Goal: Task Accomplishment & Management: Use online tool/utility

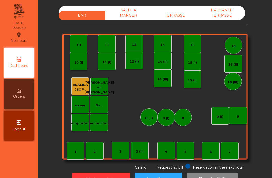
click at [229, 43] on div "16" at bounding box center [234, 46] width 18 height 18
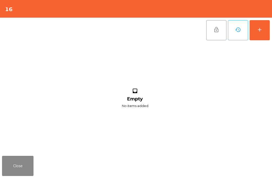
click at [264, 33] on button "add" at bounding box center [260, 30] width 20 height 20
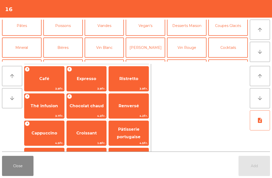
scroll to position [28, 0]
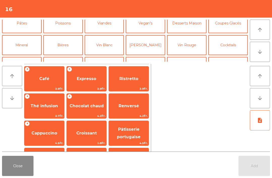
click at [233, 46] on button "Cocktails" at bounding box center [228, 45] width 40 height 20
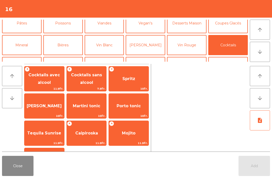
click at [133, 90] on span "10Fr." at bounding box center [129, 88] width 40 height 5
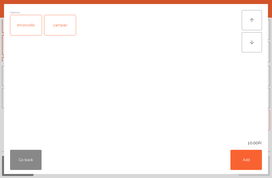
click at [253, 157] on button "Add" at bounding box center [246, 160] width 31 height 20
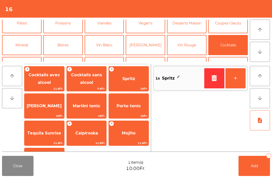
click at [91, 80] on span "Cocktails sans alcool" at bounding box center [86, 79] width 31 height 12
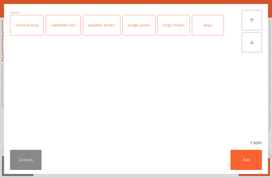
click at [251, 164] on button "Add" at bounding box center [246, 160] width 31 height 20
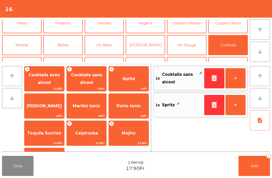
click at [251, 164] on button "Add 2" at bounding box center [254, 166] width 31 height 20
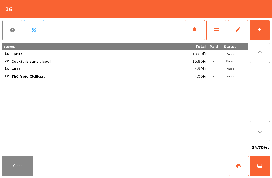
click at [256, 34] on button "add" at bounding box center [260, 30] width 20 height 20
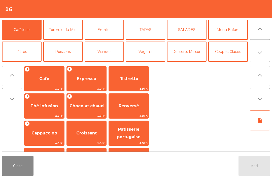
click at [65, 49] on button "Poissons" at bounding box center [63, 52] width 40 height 20
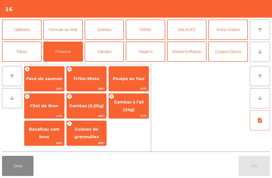
click at [135, 111] on span "Gambas à l'ail (1kg)" at bounding box center [129, 105] width 40 height 21
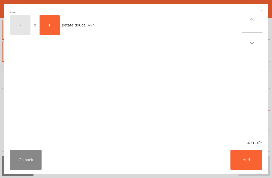
click at [241, 160] on button "Add" at bounding box center [246, 160] width 31 height 20
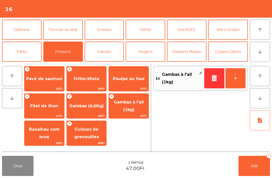
click at [239, 85] on button "+" at bounding box center [235, 78] width 20 height 20
click at [95, 105] on span "Gambas (0,5Kg)" at bounding box center [86, 106] width 35 height 5
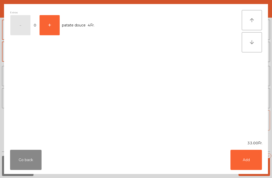
click at [252, 163] on button "Add" at bounding box center [246, 160] width 31 height 20
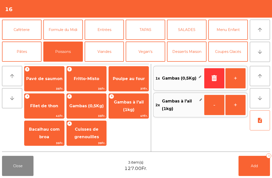
click at [26, 53] on button "Pâtes" at bounding box center [22, 52] width 40 height 20
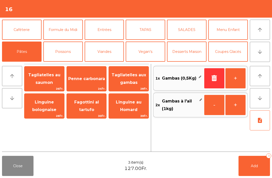
click at [227, 32] on button "Menu Enfant" at bounding box center [228, 30] width 40 height 20
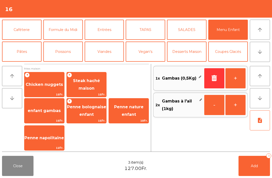
click at [95, 116] on span "Penne bolognaise enfant" at bounding box center [87, 110] width 40 height 21
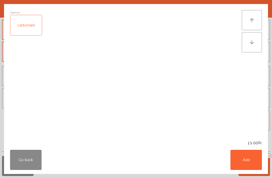
click at [248, 162] on button "Add" at bounding box center [246, 160] width 31 height 20
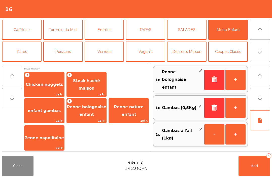
click at [264, 119] on button "note_add" at bounding box center [260, 120] width 20 height 20
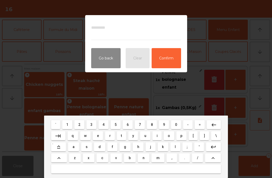
type textarea "*"
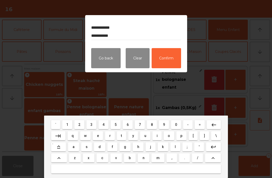
type textarea "**********"
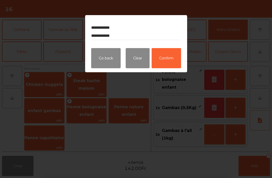
click at [171, 53] on button "Confirm" at bounding box center [166, 58] width 29 height 20
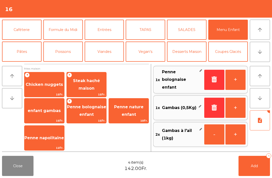
click at [256, 175] on button "Add 4" at bounding box center [254, 166] width 31 height 20
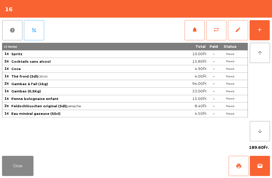
click at [18, 168] on button "Close" at bounding box center [17, 166] width 31 height 20
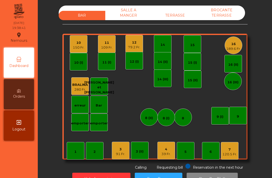
click at [191, 48] on div "15" at bounding box center [193, 44] width 18 height 18
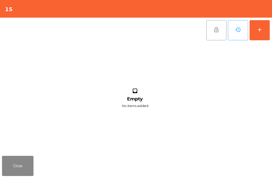
click at [265, 28] on button "add" at bounding box center [260, 30] width 20 height 20
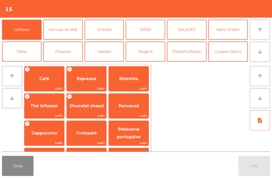
click at [264, 51] on button "arrow_downward" at bounding box center [260, 52] width 20 height 20
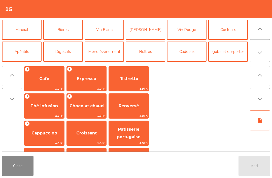
click at [13, 52] on button "Apéritifs" at bounding box center [22, 52] width 40 height 20
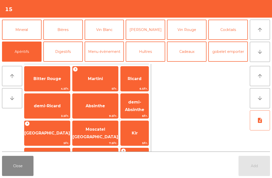
click at [80, 86] on div "+ Martini 5Fr." at bounding box center [95, 78] width 46 height 25
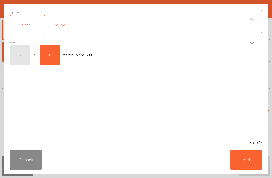
click at [54, 31] on div "rouge" at bounding box center [59, 25] width 31 height 20
click at [256, 154] on button "Add" at bounding box center [246, 160] width 31 height 20
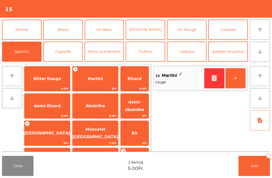
click at [238, 80] on button "+" at bounding box center [235, 78] width 20 height 20
click at [88, 81] on span "Martini" at bounding box center [95, 78] width 15 height 5
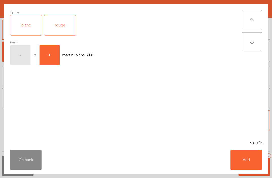
click at [26, 29] on div "blanc" at bounding box center [25, 25] width 31 height 20
click at [253, 160] on button "Add" at bounding box center [246, 160] width 31 height 20
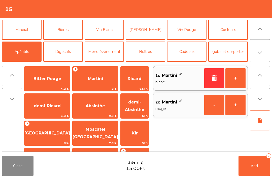
click at [78, 80] on span "Martini" at bounding box center [96, 79] width 46 height 14
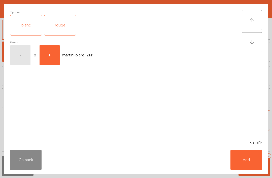
click at [47, 56] on button "+" at bounding box center [50, 55] width 20 height 20
click at [248, 163] on button "Add" at bounding box center [246, 160] width 31 height 20
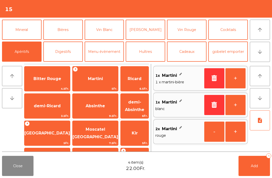
click at [231, 34] on button "Cocktails" at bounding box center [228, 30] width 40 height 20
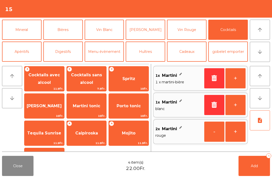
click at [84, 82] on span "Cocktails sans alcool" at bounding box center [86, 79] width 31 height 12
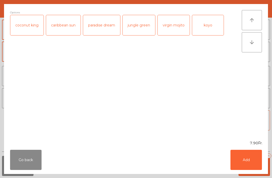
click at [173, 34] on div "virgin mojito" at bounding box center [174, 25] width 32 height 20
click at [253, 166] on button "Add" at bounding box center [246, 160] width 31 height 20
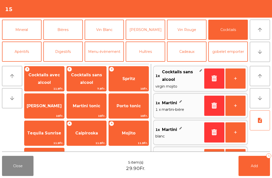
click at [234, 80] on button "+" at bounding box center [235, 79] width 20 height 20
click at [255, 168] on span "Add" at bounding box center [254, 166] width 7 height 5
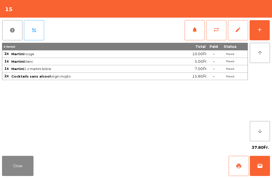
click at [31, 174] on button "Close" at bounding box center [17, 166] width 31 height 20
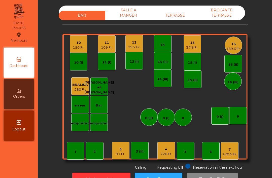
click at [98, 43] on div "11 109 Fr." at bounding box center [107, 44] width 18 height 18
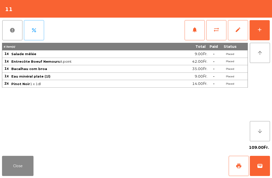
click at [190, 34] on button "notifications" at bounding box center [195, 30] width 20 height 20
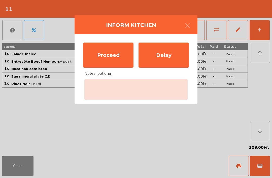
click at [111, 61] on div "Proceed" at bounding box center [108, 55] width 50 height 25
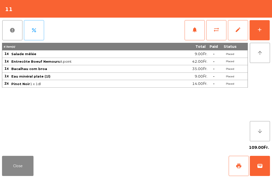
click at [25, 168] on button "Close" at bounding box center [17, 166] width 31 height 20
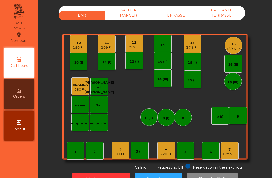
click at [234, 118] on div "9" at bounding box center [238, 116] width 18 height 18
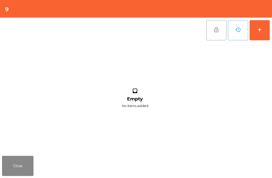
click at [258, 37] on button "add" at bounding box center [260, 30] width 20 height 20
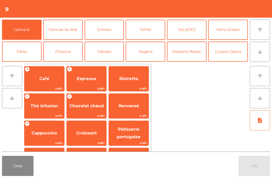
click at [265, 55] on button "arrow_downward" at bounding box center [260, 52] width 20 height 20
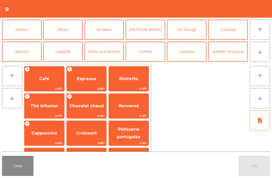
click at [259, 35] on button "arrow_upward" at bounding box center [260, 30] width 20 height 20
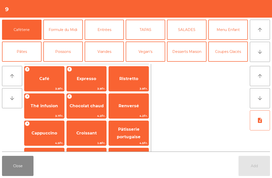
click at [66, 60] on button "Poissons" at bounding box center [63, 52] width 40 height 20
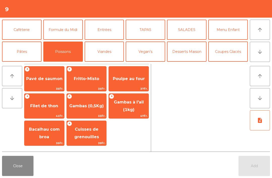
click at [95, 111] on span "Gambas (0,5Kg)" at bounding box center [87, 106] width 40 height 14
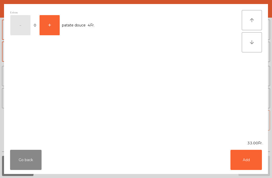
click at [250, 157] on button "Add" at bounding box center [246, 160] width 31 height 20
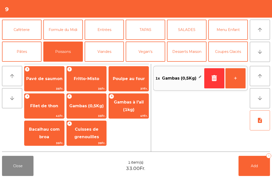
click at [94, 88] on span "35Fr." at bounding box center [87, 88] width 40 height 5
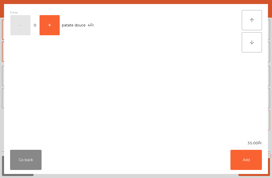
click at [252, 158] on button "Add" at bounding box center [246, 160] width 31 height 20
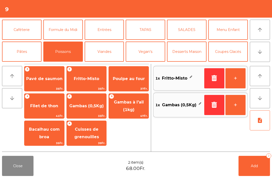
click at [259, 168] on button "Add 2" at bounding box center [254, 166] width 31 height 20
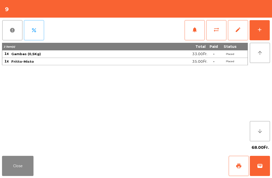
click at [264, 33] on button "add" at bounding box center [260, 30] width 20 height 20
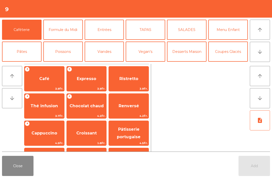
click at [258, 31] on icon "arrow_upward" at bounding box center [260, 30] width 6 height 6
click at [263, 50] on icon "arrow_downward" at bounding box center [260, 52] width 6 height 6
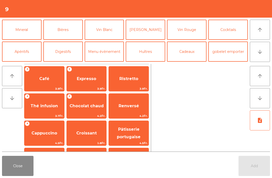
click at [110, 38] on button "Vin Blanc" at bounding box center [105, 30] width 40 height 20
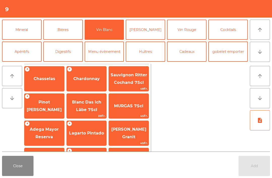
click at [146, 128] on span "[PERSON_NAME] Granit" at bounding box center [129, 133] width 40 height 21
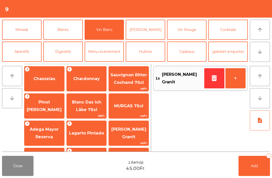
click at [219, 75] on button "button" at bounding box center [214, 78] width 20 height 20
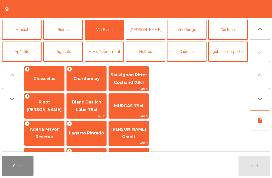
click at [95, 133] on span "Lagarto Pintado" at bounding box center [86, 133] width 35 height 5
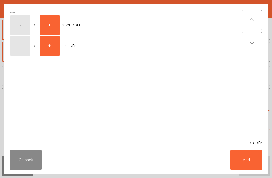
click at [33, 161] on button "Go back" at bounding box center [25, 160] width 31 height 20
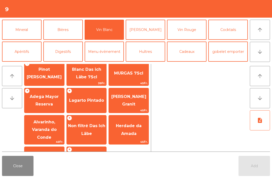
scroll to position [51, 0]
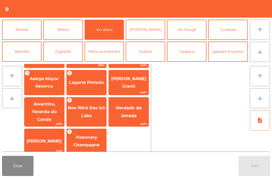
click at [96, 117] on span "Non filtré Das Ich Läbe" at bounding box center [87, 111] width 40 height 21
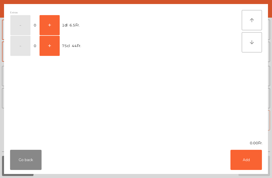
click at [26, 160] on button "Go back" at bounding box center [25, 160] width 31 height 20
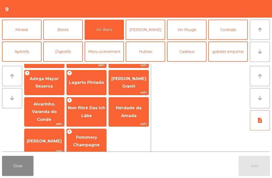
scroll to position [4, 0]
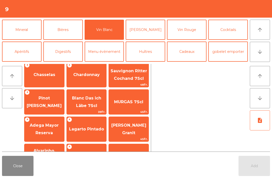
click at [54, 130] on span "Adega Mayor Reserva" at bounding box center [44, 129] width 40 height 21
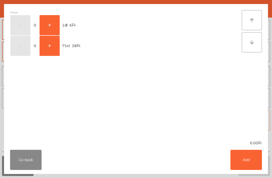
click at [54, 26] on button "+" at bounding box center [50, 25] width 20 height 20
click at [251, 156] on button "Add" at bounding box center [246, 160] width 31 height 20
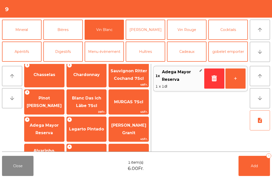
click at [25, 34] on button "Mineral" at bounding box center [22, 30] width 40 height 20
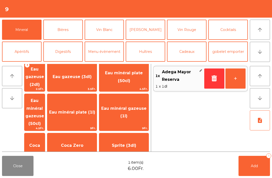
click at [44, 108] on span "Eau minéral gazeuse (50cl)" at bounding box center [34, 112] width 19 height 28
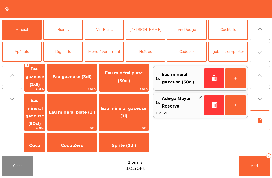
click at [255, 167] on span "Add" at bounding box center [254, 166] width 7 height 5
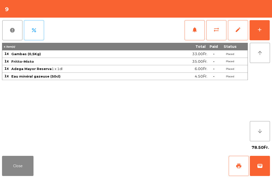
click at [20, 165] on button "Close" at bounding box center [17, 166] width 31 height 20
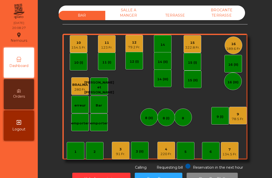
click at [172, 151] on div "4" at bounding box center [166, 149] width 12 height 5
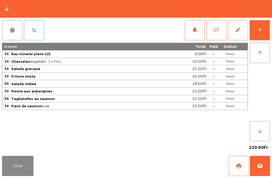
click at [192, 40] on button "notifications" at bounding box center [195, 30] width 20 height 20
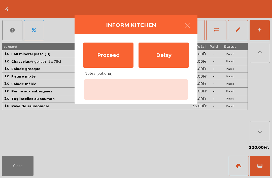
click at [114, 62] on div "Proceed" at bounding box center [108, 55] width 50 height 25
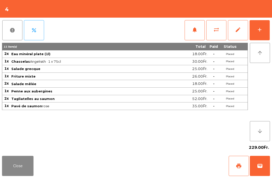
click at [9, 170] on button "Close" at bounding box center [17, 166] width 31 height 20
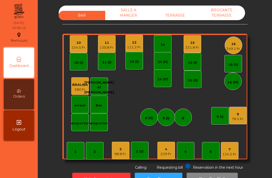
click at [105, 48] on div "130.8 Fr." at bounding box center [107, 47] width 15 height 5
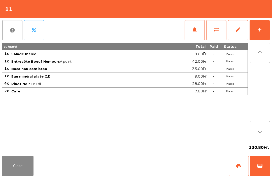
click at [239, 166] on span "print" at bounding box center [239, 166] width 6 height 6
click at [18, 175] on button "Close" at bounding box center [17, 166] width 31 height 20
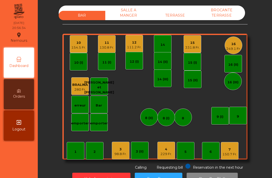
click at [165, 153] on div "229 Fr." at bounding box center [166, 154] width 12 height 5
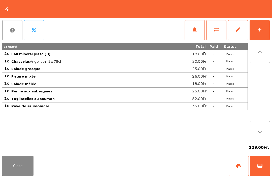
click at [267, 28] on button "add" at bounding box center [260, 30] width 20 height 20
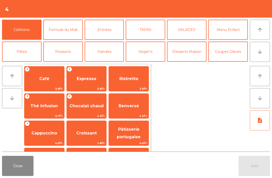
click at [40, 78] on span "Café" at bounding box center [44, 78] width 10 height 5
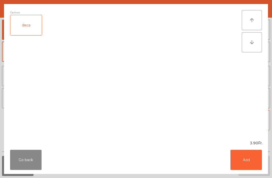
click at [27, 159] on button "Go back" at bounding box center [25, 160] width 31 height 20
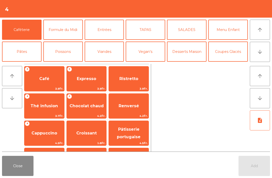
click at [92, 81] on span "Expresso" at bounding box center [86, 78] width 19 height 5
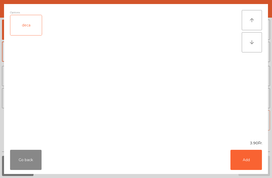
click at [253, 162] on button "Add" at bounding box center [246, 160] width 31 height 20
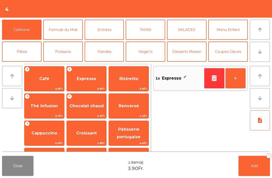
click at [234, 80] on button "+" at bounding box center [235, 78] width 20 height 20
click at [45, 104] on span "Thé infusion" at bounding box center [43, 106] width 27 height 5
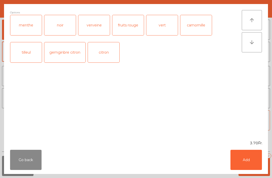
click at [19, 29] on div "menthe" at bounding box center [25, 25] width 31 height 20
click at [245, 163] on button "Add" at bounding box center [246, 160] width 31 height 20
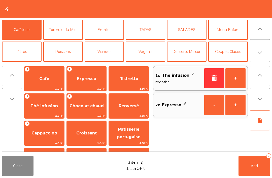
click at [235, 79] on button "+" at bounding box center [235, 78] width 20 height 20
click at [250, 162] on button "Add 4" at bounding box center [254, 166] width 31 height 20
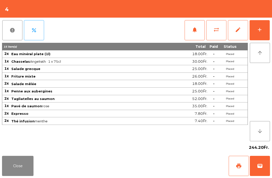
click at [24, 168] on button "Close" at bounding box center [17, 166] width 31 height 20
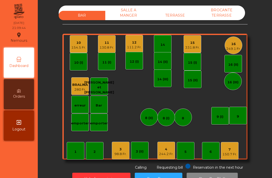
click at [135, 46] on div "111.2 Fr." at bounding box center [134, 47] width 15 height 5
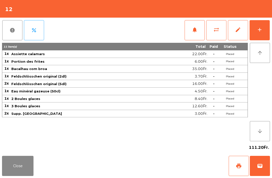
click at [236, 166] on span "print" at bounding box center [239, 166] width 6 height 6
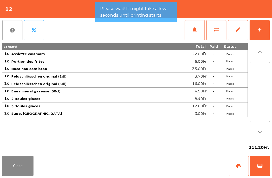
click at [13, 176] on button "Close" at bounding box center [17, 166] width 31 height 20
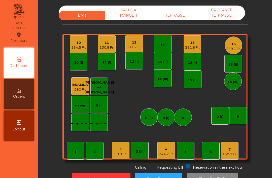
click at [238, 150] on div "7 150.7 Fr." at bounding box center [230, 151] width 18 height 18
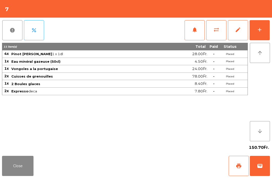
click at [242, 166] on span "print" at bounding box center [239, 166] width 6 height 6
click at [264, 164] on button "wallet" at bounding box center [260, 166] width 20 height 20
click at [157, 173] on div "Close print wallet" at bounding box center [136, 166] width 272 height 24
click at [163, 166] on div "Close print wallet" at bounding box center [136, 166] width 272 height 24
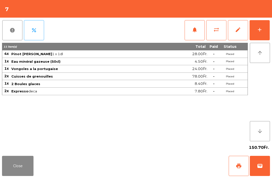
click at [164, 165] on div "Close print wallet" at bounding box center [136, 166] width 272 height 24
click at [176, 167] on div "Close print wallet" at bounding box center [136, 166] width 272 height 24
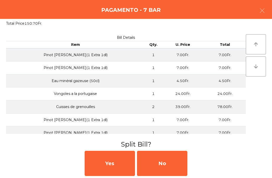
click at [175, 173] on div "No" at bounding box center [162, 163] width 50 height 25
click at [173, 173] on div "MB" at bounding box center [162, 163] width 50 height 25
click at [169, 174] on div "No" at bounding box center [162, 163] width 50 height 25
click at [168, 173] on div "No" at bounding box center [162, 163] width 50 height 25
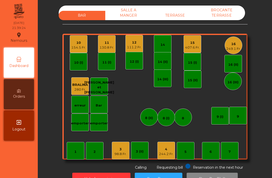
click at [168, 147] on div "4" at bounding box center [166, 149] width 15 height 5
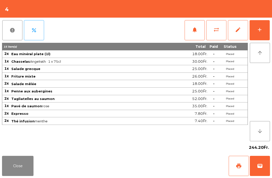
click at [238, 164] on span "print" at bounding box center [239, 166] width 6 height 6
click at [21, 173] on button "Close" at bounding box center [17, 166] width 31 height 20
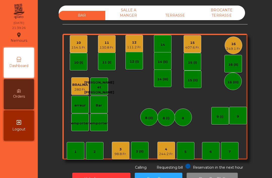
click at [191, 46] on div "407.6 Fr." at bounding box center [192, 47] width 15 height 5
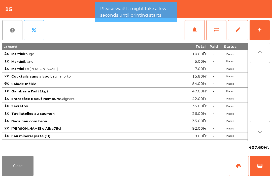
click at [262, 29] on div "add" at bounding box center [260, 30] width 6 height 6
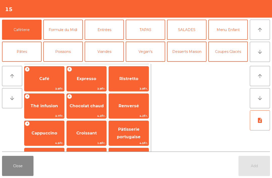
click at [98, 83] on span "Expresso" at bounding box center [87, 79] width 40 height 14
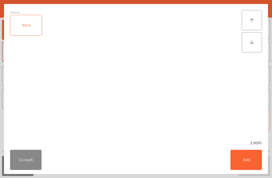
click at [250, 164] on button "Add" at bounding box center [246, 160] width 31 height 20
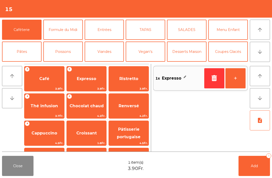
click at [230, 42] on button "Coupes Glacés" at bounding box center [228, 52] width 40 height 20
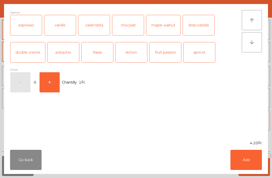
click at [247, 169] on button "Add" at bounding box center [246, 160] width 31 height 20
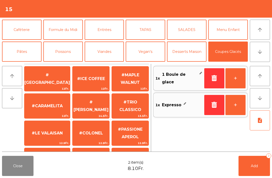
click at [247, 168] on button "Add 2" at bounding box center [254, 166] width 31 height 20
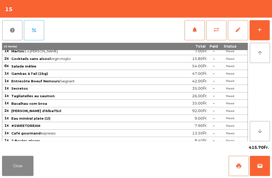
scroll to position [32, 0]
